Goal: Task Accomplishment & Management: Use online tool/utility

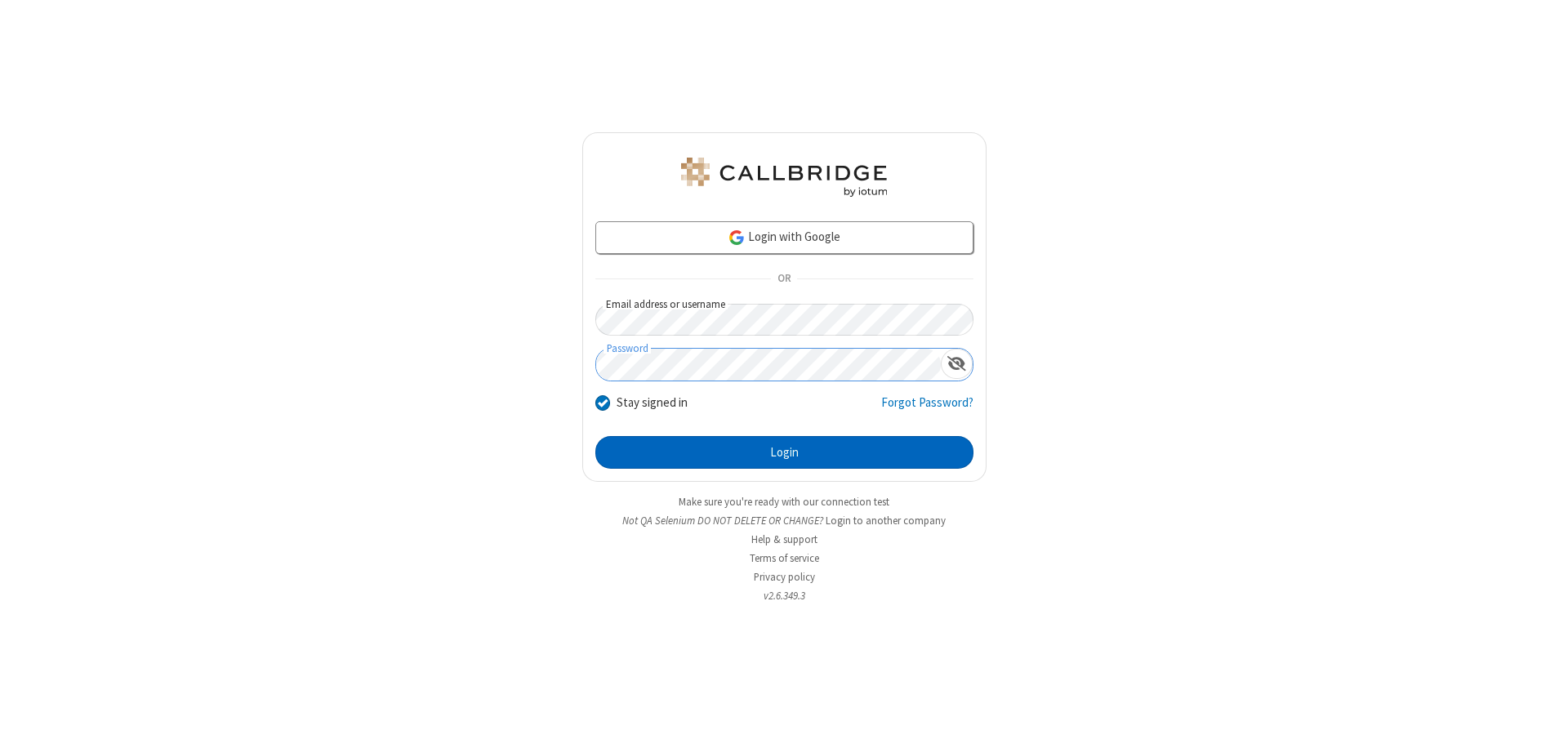
click at [784, 453] on button "Login" at bounding box center [784, 452] width 378 height 32
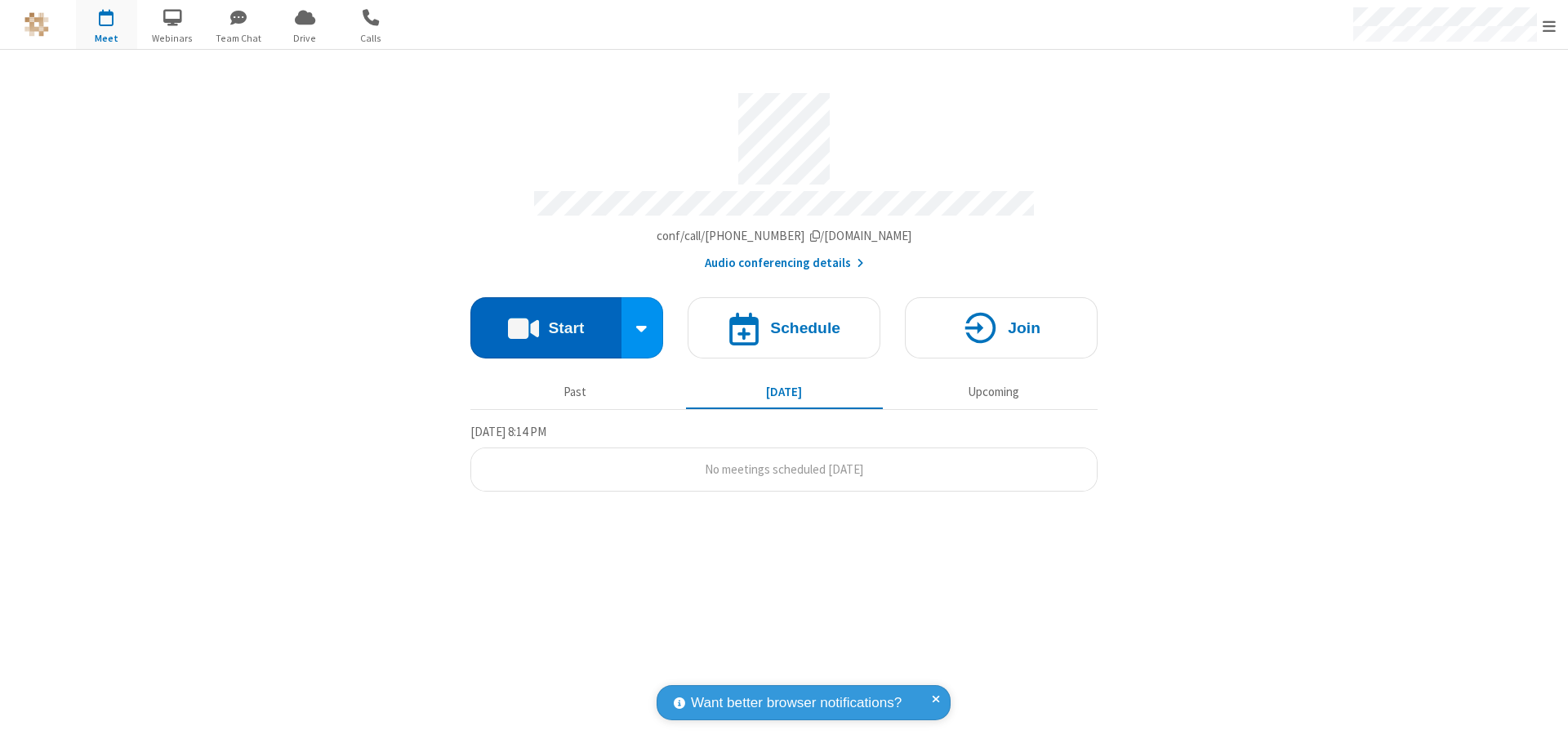
click at [545, 320] on button "Start" at bounding box center [545, 328] width 151 height 61
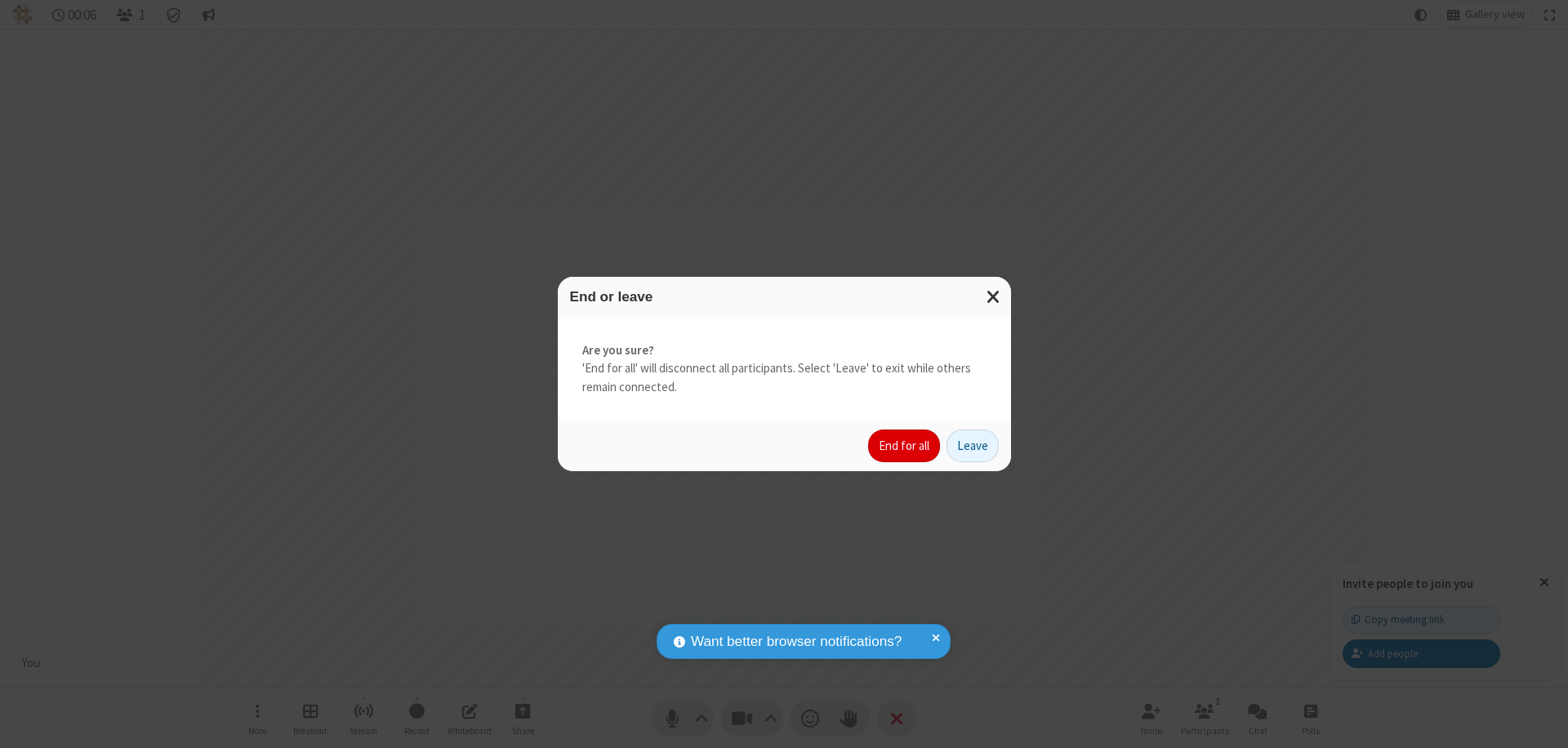
click at [905, 446] on button "End for all" at bounding box center [904, 445] width 72 height 32
